Goal: Navigation & Orientation: Find specific page/section

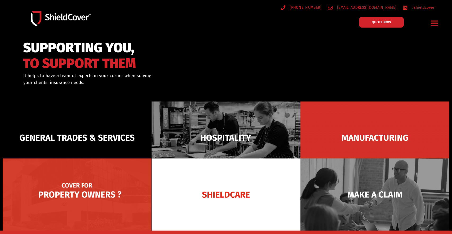
click at [89, 187] on img at bounding box center [77, 194] width 149 height 72
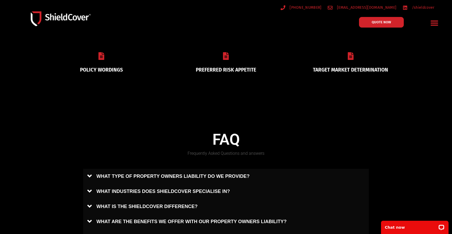
scroll to position [159, 0]
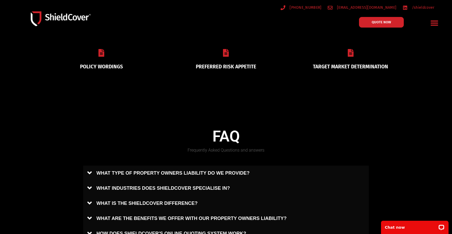
click at [226, 66] on link "PREFERRED RISK APPETITE" at bounding box center [226, 67] width 60 height 6
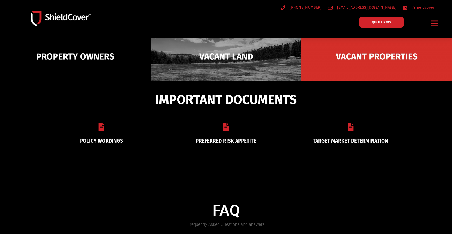
scroll to position [0, 0]
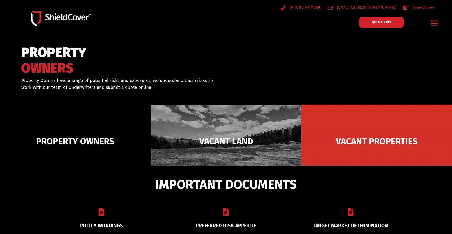
click at [50, 15] on img at bounding box center [61, 18] width 60 height 15
